Goal: Task Accomplishment & Management: Use online tool/utility

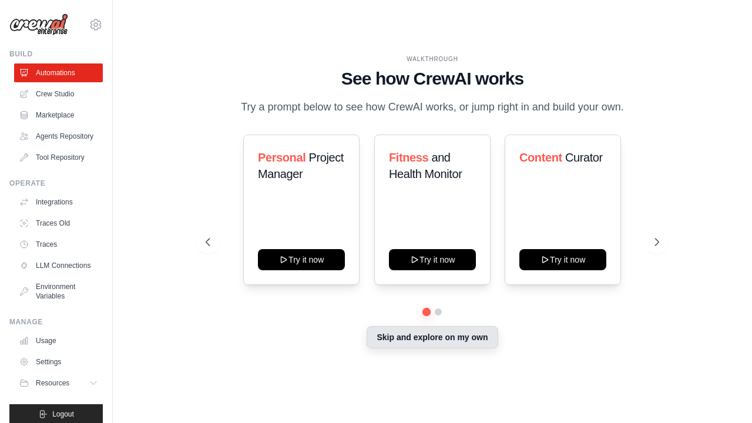
click at [414, 340] on button "Skip and explore on my own" at bounding box center [432, 337] width 131 height 22
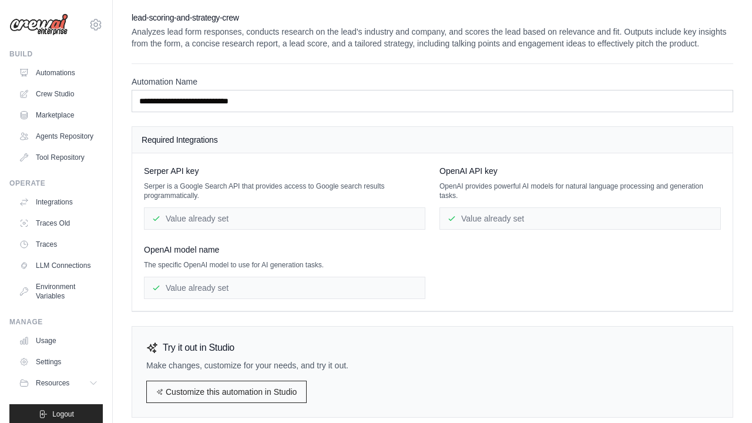
click at [245, 396] on link "Customize this automation in Studio" at bounding box center [226, 392] width 160 height 22
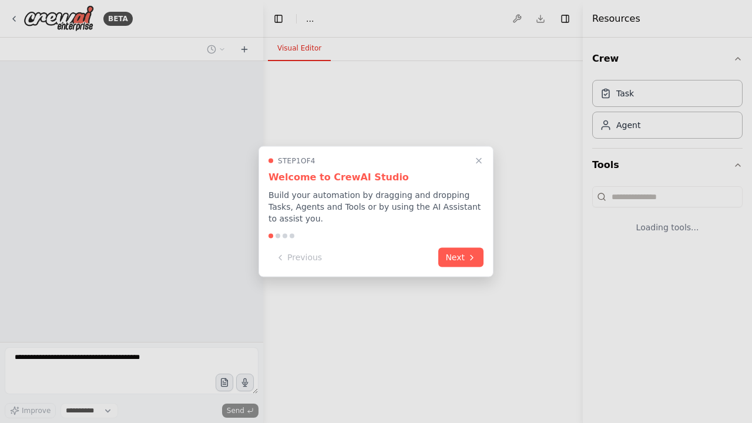
select select "****"
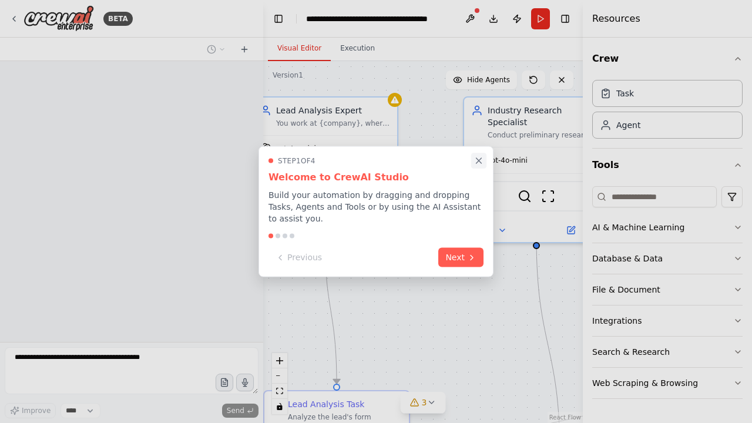
click at [479, 160] on icon "Close walkthrough" at bounding box center [479, 161] width 11 height 11
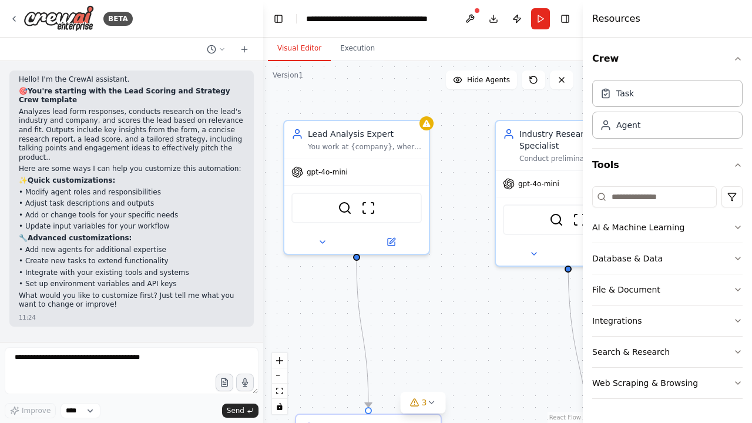
drag, startPoint x: 421, startPoint y: 277, endPoint x: 453, endPoint y: 301, distance: 39.5
click at [453, 301] on div ".deletable-edge-delete-btn { width: 20px; height: 20px; border: 0px solid #ffff…" at bounding box center [423, 242] width 320 height 362
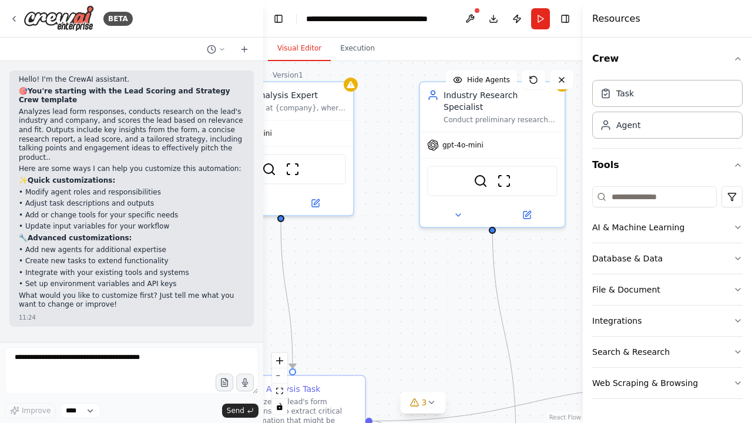
drag, startPoint x: 448, startPoint y: 289, endPoint x: 370, endPoint y: 250, distance: 87.0
click at [370, 250] on div ".deletable-edge-delete-btn { width: 20px; height: 20px; border: 0px solid #ffff…" at bounding box center [423, 242] width 320 height 362
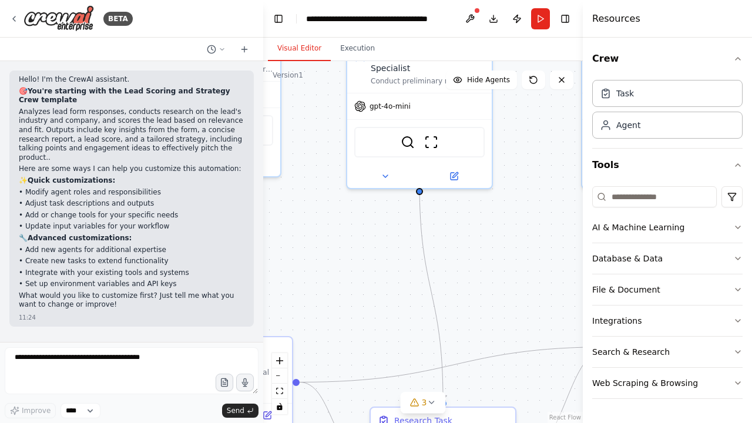
drag, startPoint x: 403, startPoint y: 267, endPoint x: 367, endPoint y: 138, distance: 134.0
click at [364, 142] on div ".deletable-edge-delete-btn { width: 20px; height: 20px; border: 0px solid #ffff…" at bounding box center [423, 242] width 320 height 362
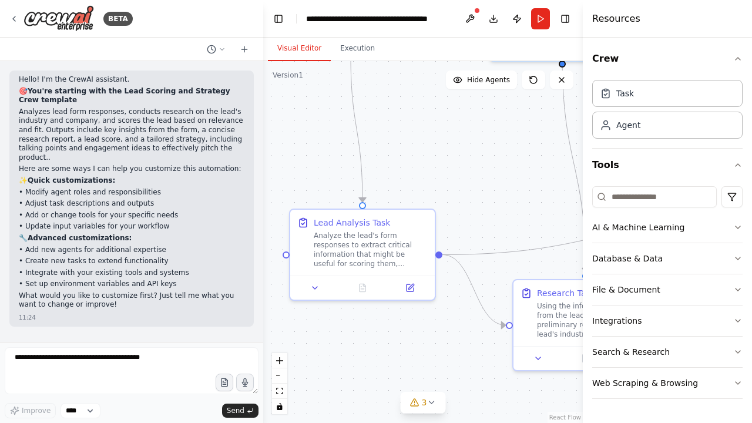
drag, startPoint x: 404, startPoint y: 176, endPoint x: 495, endPoint y: 146, distance: 95.7
click at [500, 143] on div ".deletable-edge-delete-btn { width: 20px; height: 20px; border: 0px solid #ffff…" at bounding box center [423, 242] width 320 height 362
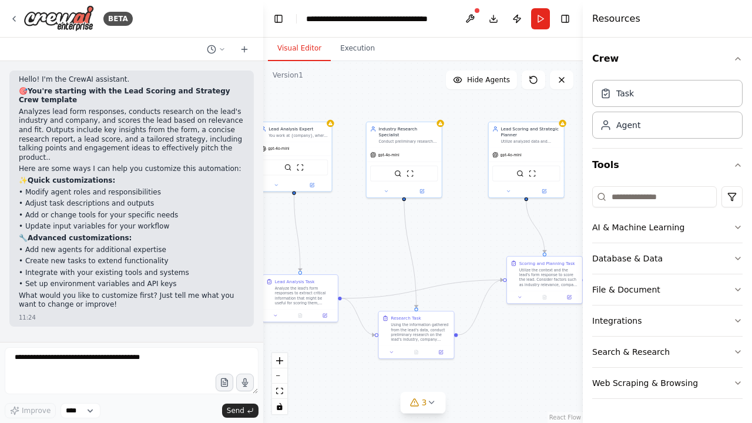
drag, startPoint x: 521, startPoint y: 135, endPoint x: 391, endPoint y: 232, distance: 162.1
click at [391, 232] on div ".deletable-edge-delete-btn { width: 20px; height: 20px; border: 0px solid #ffff…" at bounding box center [423, 242] width 320 height 362
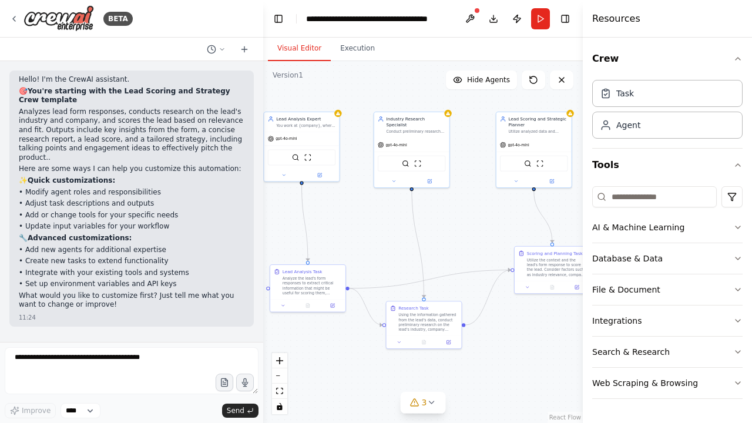
drag, startPoint x: 364, startPoint y: 236, endPoint x: 371, endPoint y: 226, distance: 12.6
click at [371, 226] on div ".deletable-edge-delete-btn { width: 20px; height: 20px; border: 0px solid #ffff…" at bounding box center [423, 242] width 320 height 362
click at [315, 126] on div "You work at {company}, where you main goal is to analyze leads form responses t…" at bounding box center [305, 124] width 59 height 5
click at [315, 129] on div "Lead Analysis Expert You work at {company}, where you main goal is to analyze l…" at bounding box center [301, 120] width 75 height 19
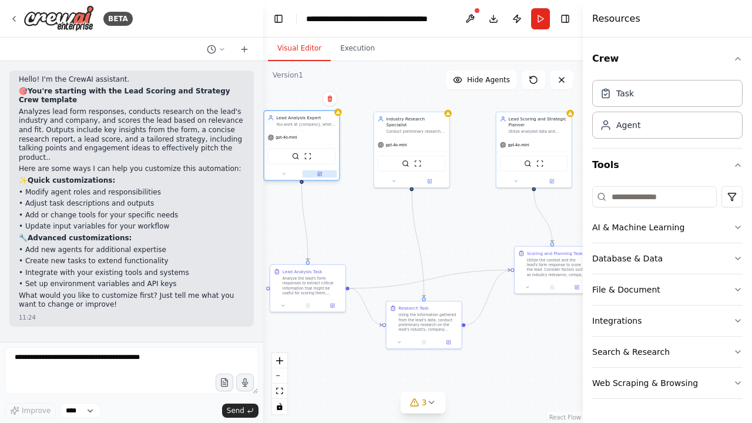
click at [320, 173] on icon at bounding box center [320, 173] width 3 height 3
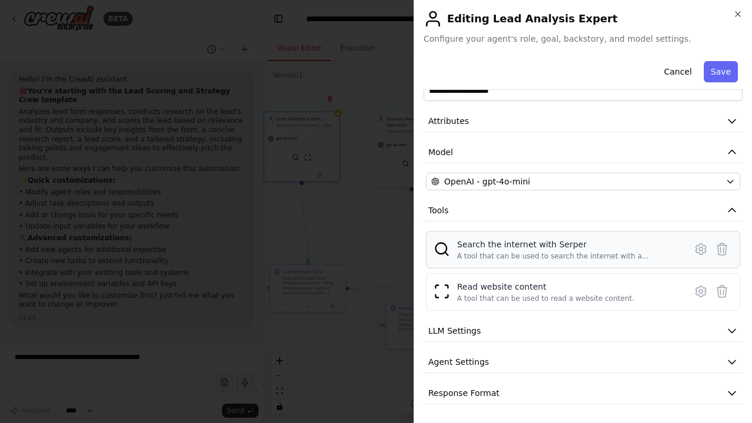
scroll to position [31, 0]
click at [724, 333] on button "LLM Settings" at bounding box center [583, 331] width 319 height 22
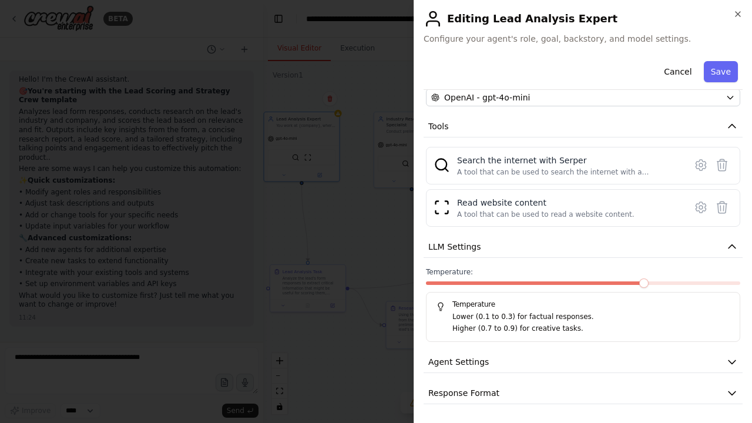
scroll to position [115, 0]
click at [721, 358] on button "Agent Settings" at bounding box center [583, 363] width 319 height 22
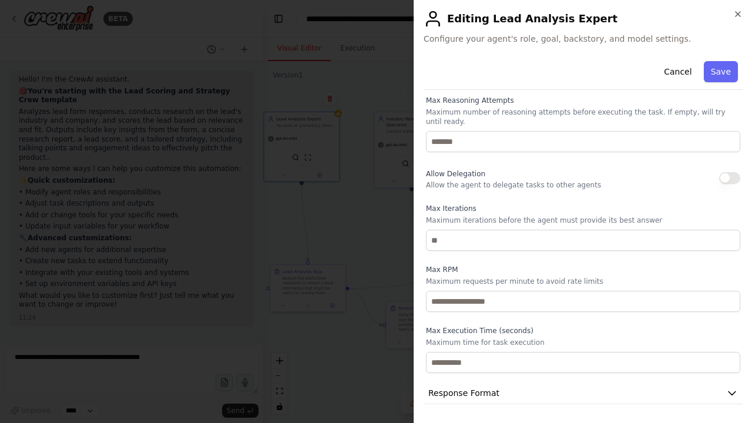
scroll to position [439, 0]
click at [719, 396] on button "Response Format" at bounding box center [583, 394] width 319 height 22
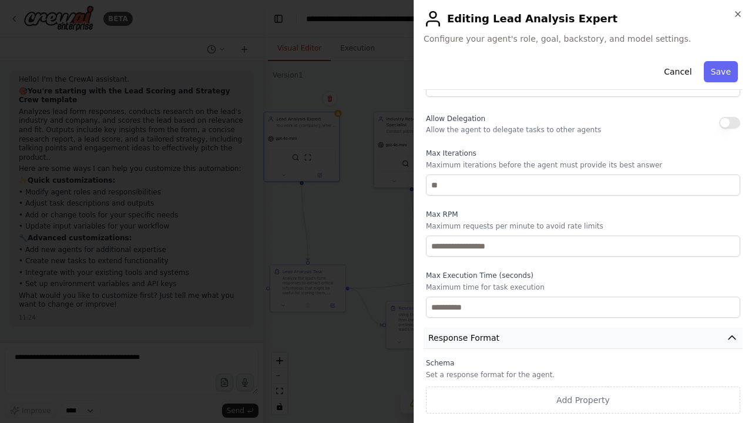
scroll to position [494, 0]
click at [741, 7] on div "**********" at bounding box center [583, 211] width 339 height 423
click at [741, 10] on icon "button" at bounding box center [737, 13] width 9 height 9
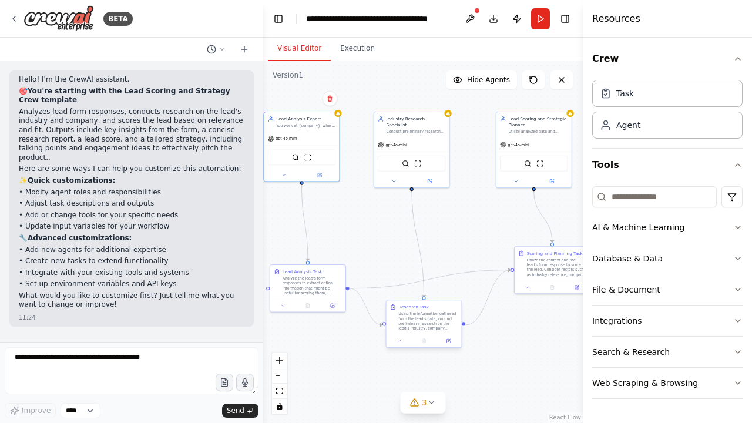
click at [415, 317] on div "Using the information gathered from the lead's data, conduct preliminary resear…" at bounding box center [427, 320] width 59 height 19
click at [448, 342] on icon at bounding box center [449, 341] width 4 height 4
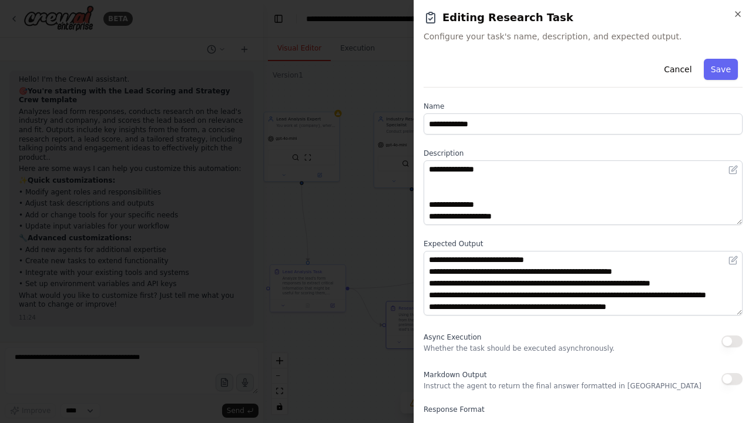
scroll to position [118, 0]
click at [742, 16] on icon "button" at bounding box center [737, 13] width 9 height 9
